Goal: Task Accomplishment & Management: Use online tool/utility

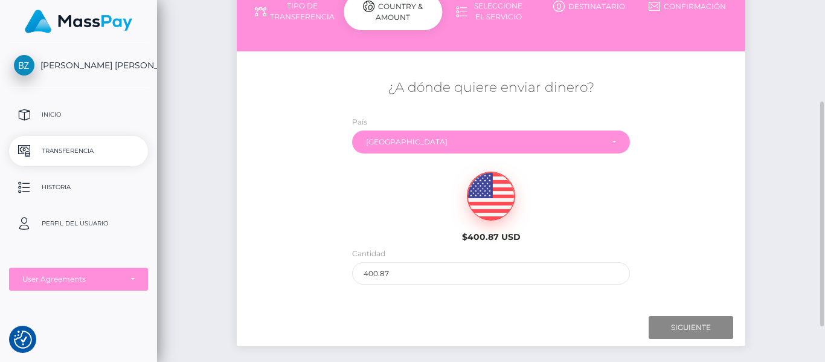
scroll to position [166, 0]
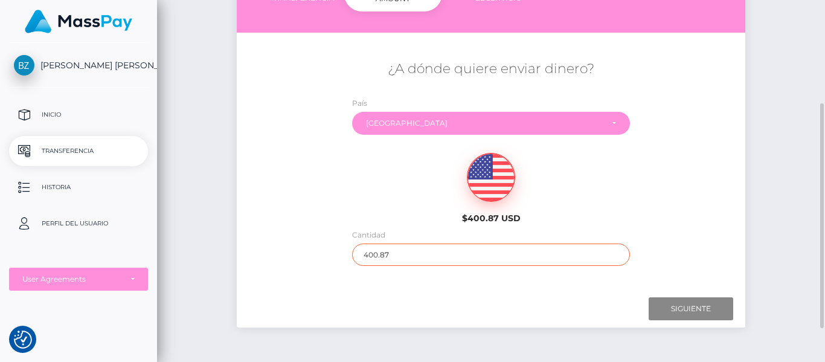
click at [405, 250] on input "400.87" at bounding box center [491, 254] width 278 height 22
type input "4"
type input "100.00"
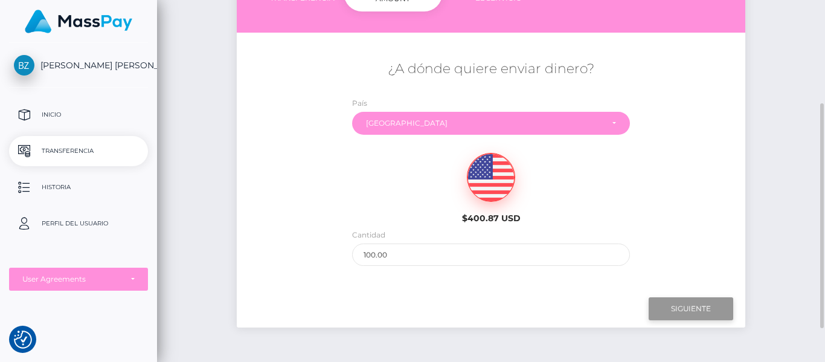
click at [707, 306] on input "Siguiente" at bounding box center [691, 308] width 85 height 23
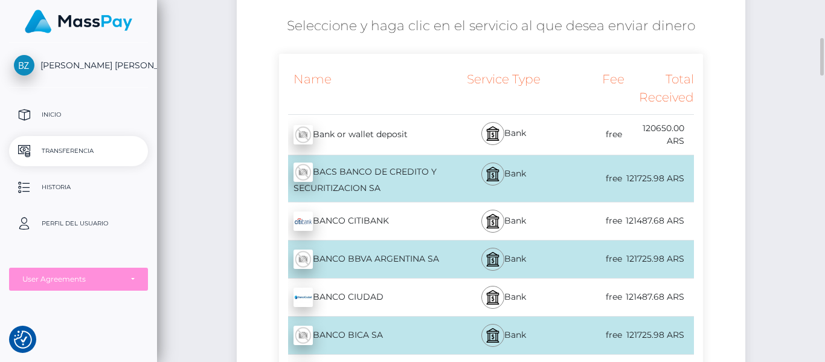
scroll to position [227, 0]
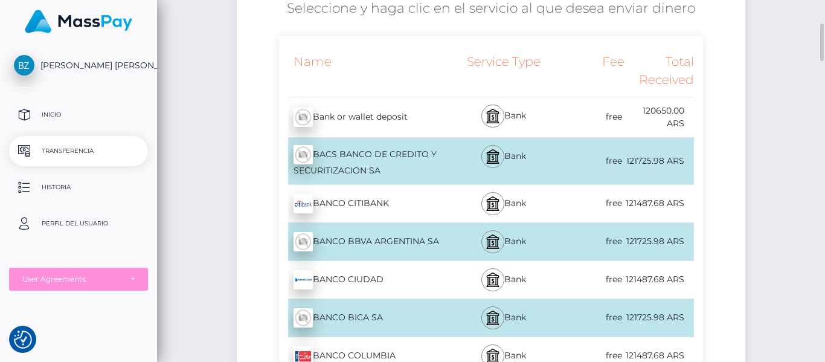
click at [539, 109] on div "Bank" at bounding box center [504, 117] width 104 height 40
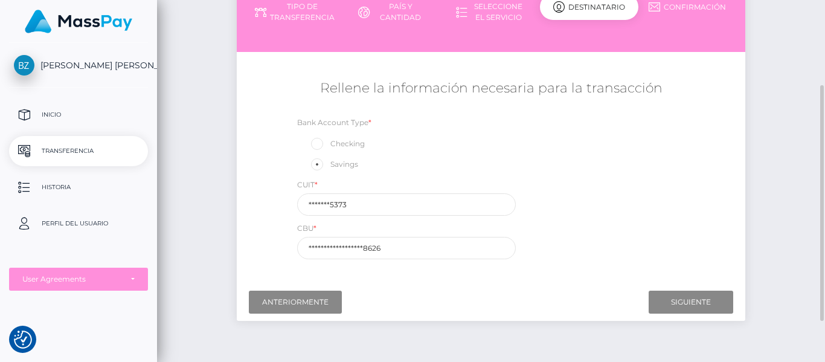
scroll to position [140, 0]
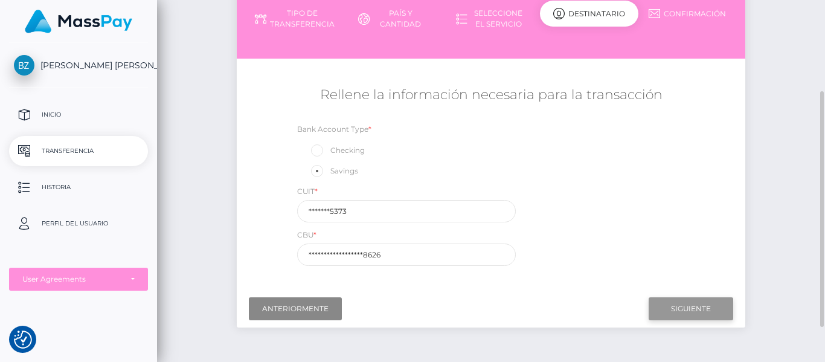
click at [689, 310] on input "Siguiente" at bounding box center [691, 308] width 85 height 23
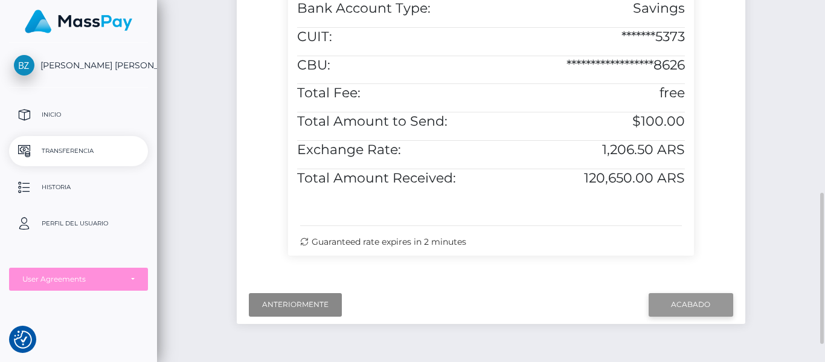
scroll to position [463, 0]
click at [687, 295] on input "Acabado" at bounding box center [691, 305] width 85 height 23
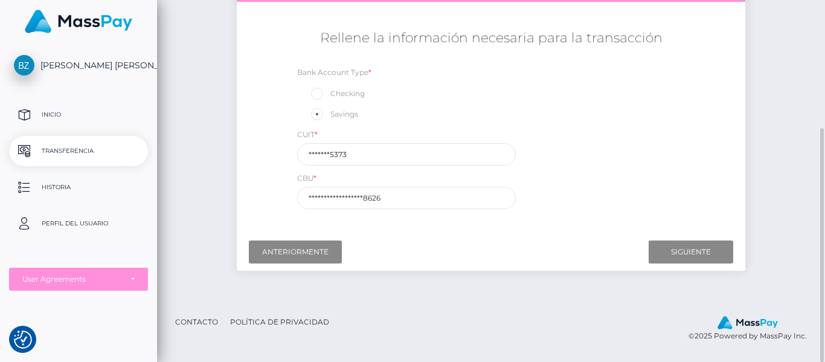
scroll to position [197, 0]
click at [718, 246] on input "Siguiente" at bounding box center [691, 251] width 85 height 23
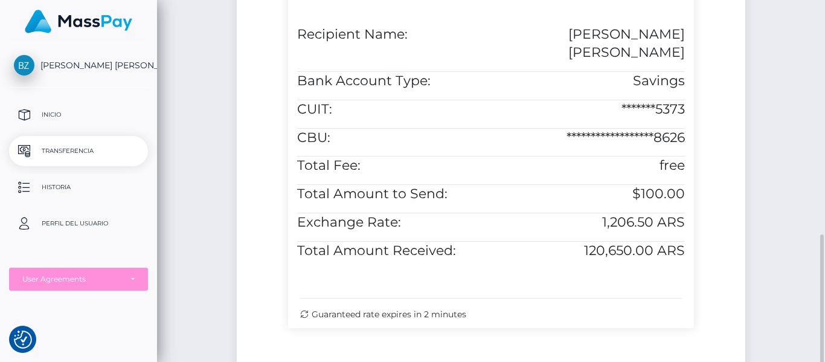
scroll to position [474, 0]
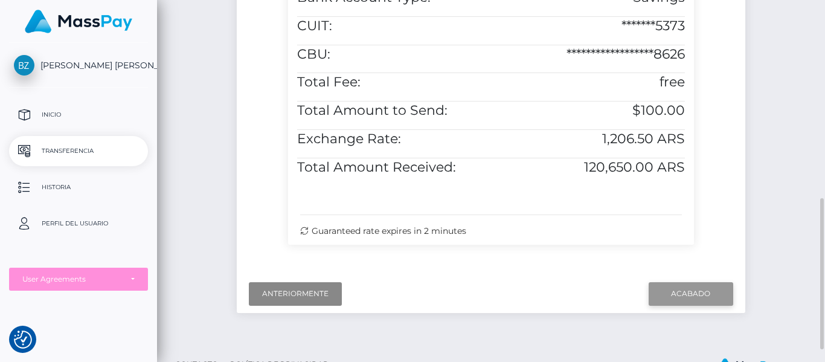
click at [689, 288] on input "Acabado" at bounding box center [691, 293] width 85 height 23
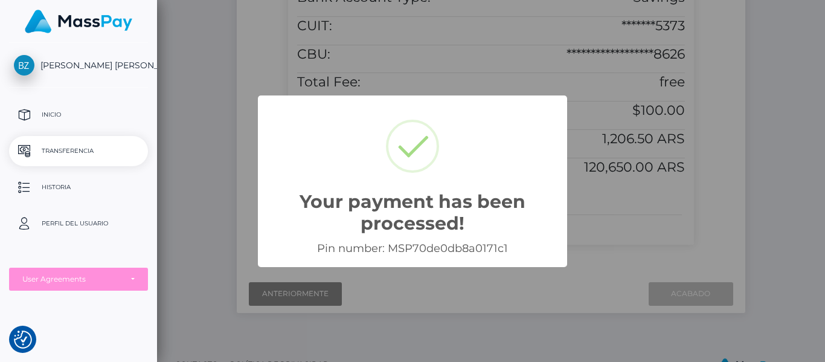
click at [628, 228] on div "Your payment has been processed! × Pin number: MSP70de0db8a0171c1 OK Cancel" at bounding box center [412, 181] width 825 height 362
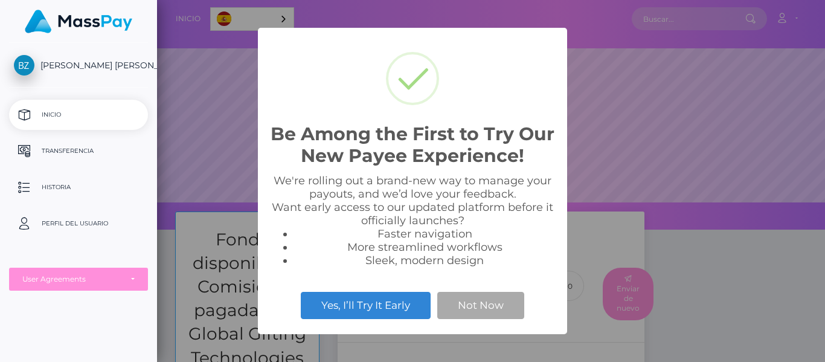
scroll to position [230, 668]
click at [481, 301] on button "Not Now" at bounding box center [480, 305] width 87 height 27
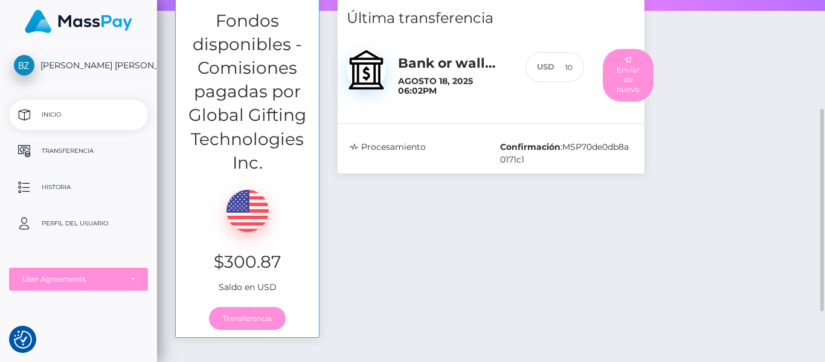
scroll to position [0, 0]
